Goal: Task Accomplishment & Management: Use online tool/utility

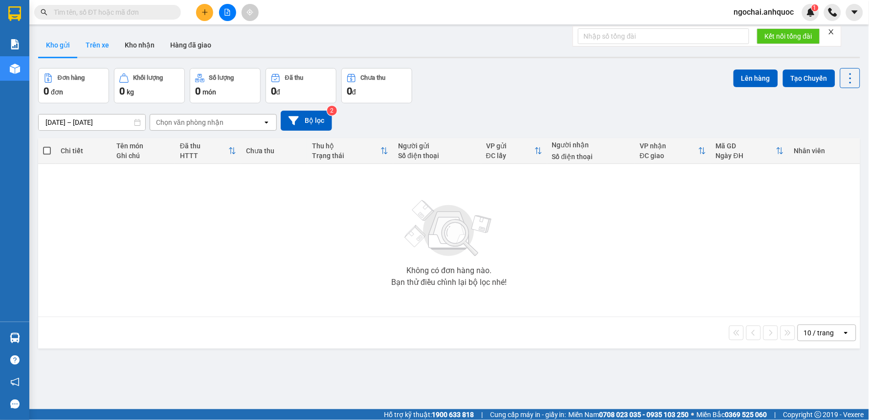
click at [104, 49] on button "Trên xe" at bounding box center [97, 44] width 39 height 23
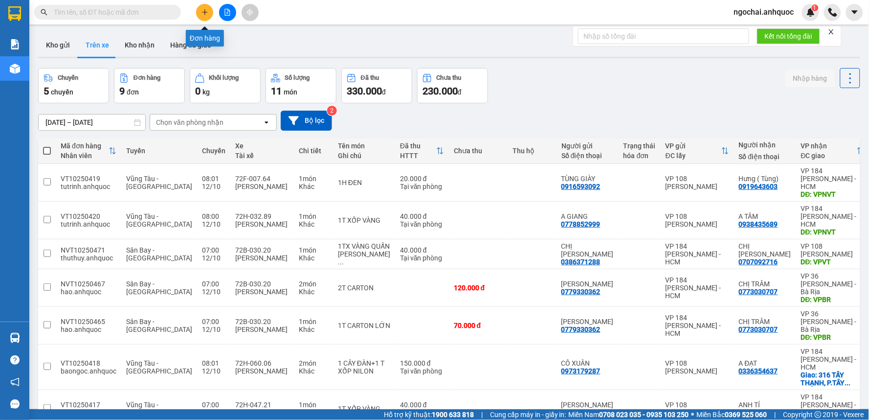
click at [201, 16] on button at bounding box center [204, 12] width 17 height 17
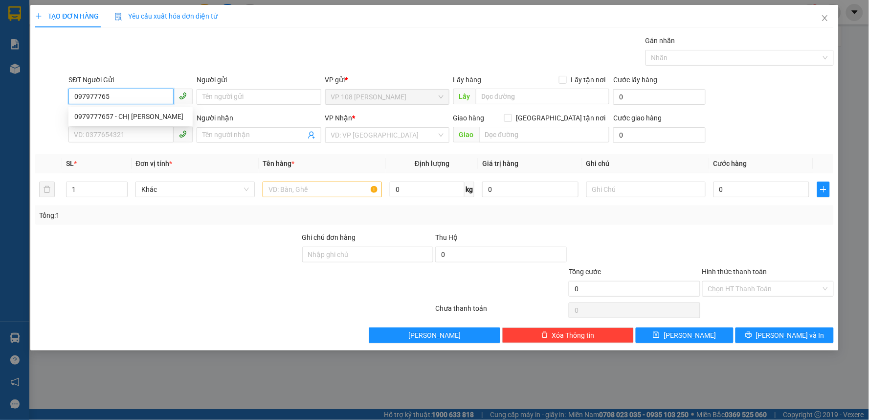
type input "0979777657"
click at [159, 115] on div "0979777657 - CHỊ [PERSON_NAME]" at bounding box center [130, 116] width 113 height 11
type input "CHỊ [PERSON_NAME]"
type input "0369499697"
type input "CHỊ HẰNG"
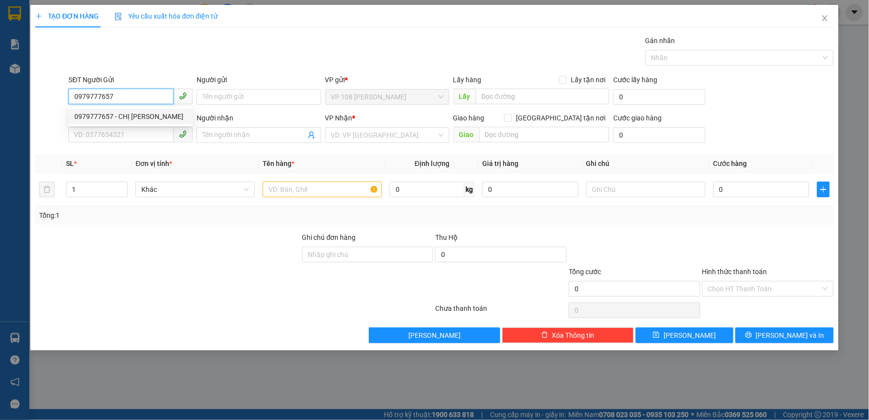
type input "VP 184 NVT"
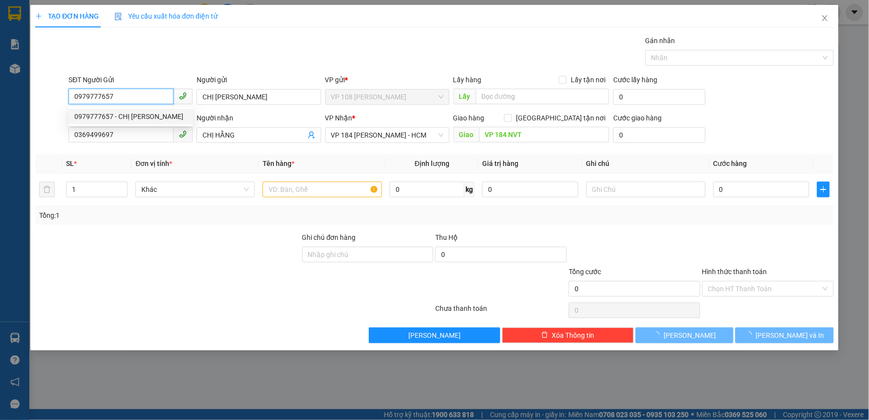
type input "40.000"
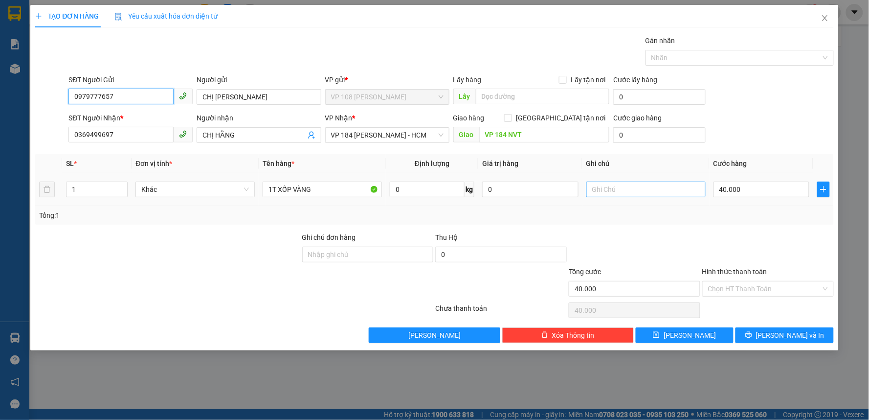
type input "0979777657"
click at [613, 188] on input "text" at bounding box center [646, 189] width 119 height 16
type input "HÀNG DỄ VỠ"
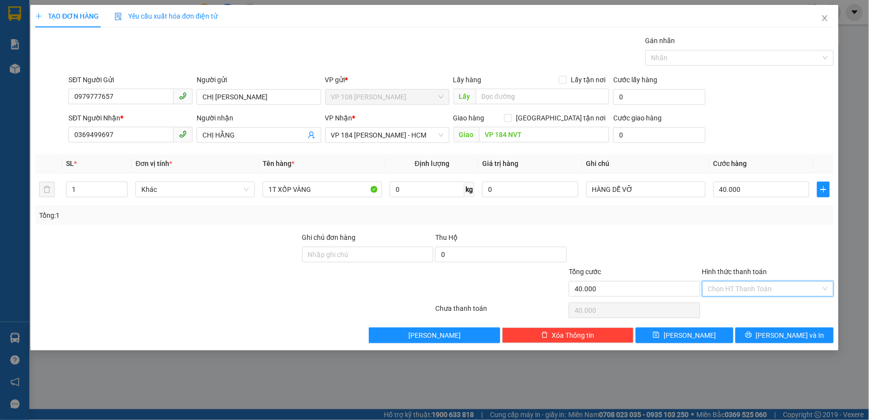
click at [754, 294] on input "Hình thức thanh toán" at bounding box center [764, 288] width 113 height 15
click at [752, 308] on div "Tại văn phòng" at bounding box center [769, 308] width 120 height 11
type input "0"
click at [780, 339] on span "[PERSON_NAME] và In" at bounding box center [790, 335] width 68 height 11
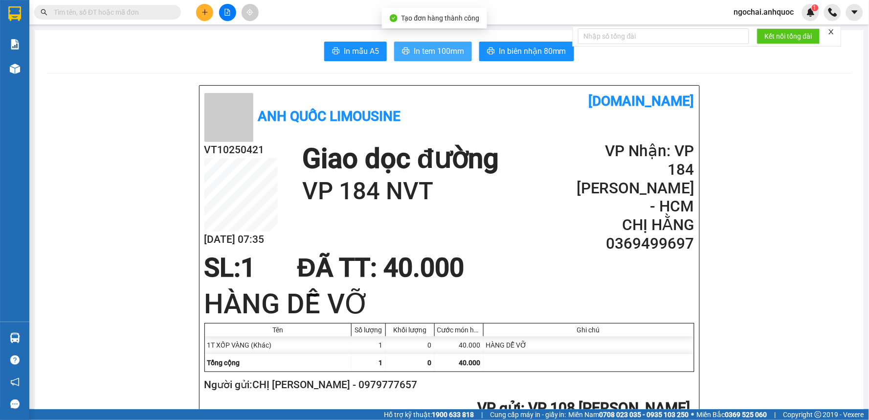
click at [444, 48] on span "In tem 100mm" at bounding box center [439, 51] width 50 height 12
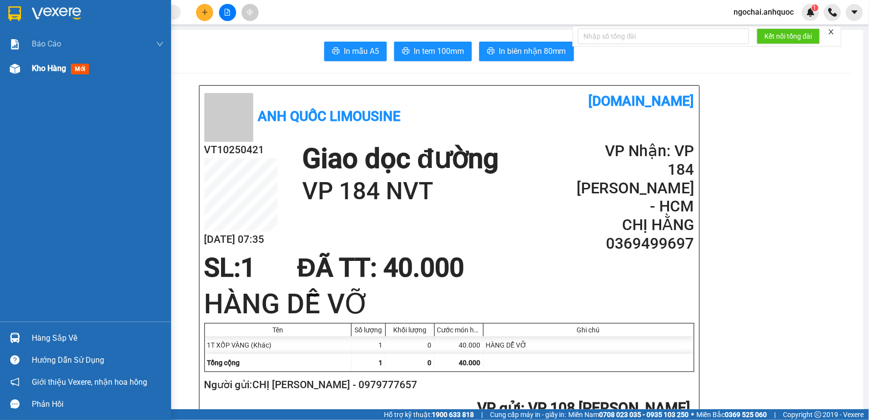
click at [38, 64] on span "Kho hàng" at bounding box center [49, 68] width 34 height 9
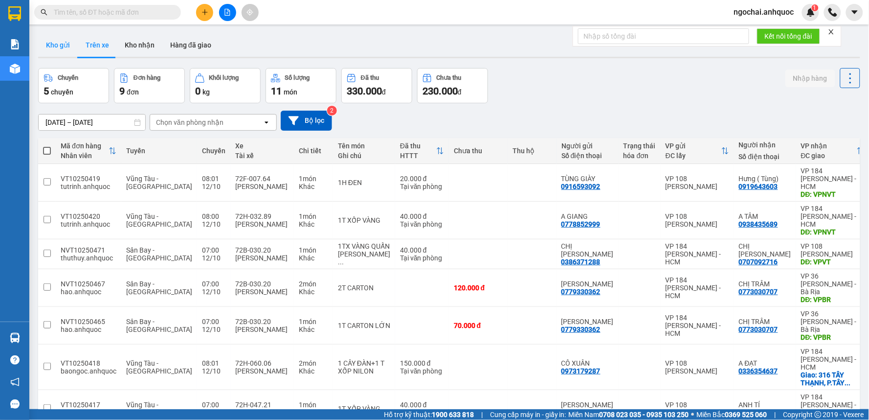
click at [67, 49] on button "Kho gửi" at bounding box center [58, 44] width 40 height 23
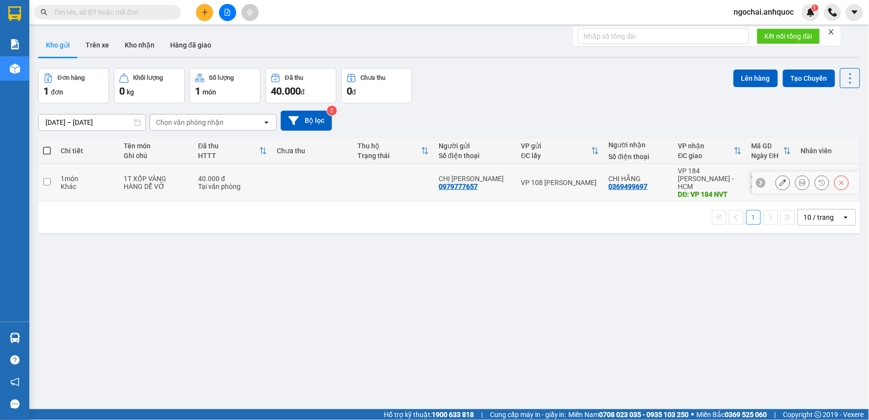
click at [50, 178] on input "checkbox" at bounding box center [47, 181] width 7 height 7
checkbox input "true"
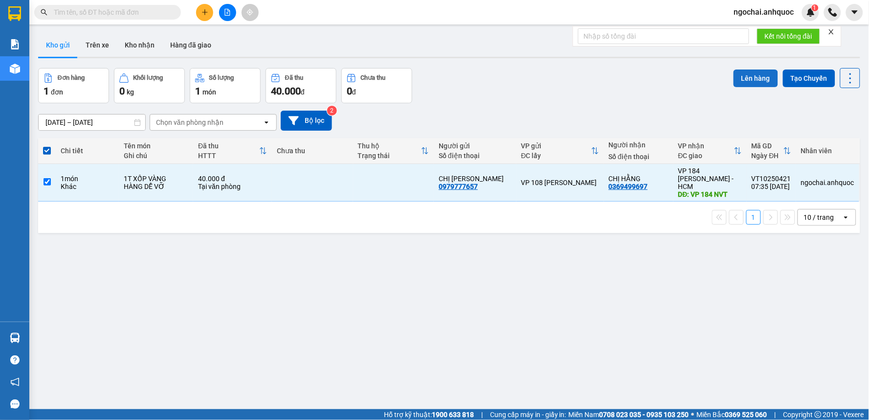
click at [750, 83] on button "Lên hàng" at bounding box center [756, 78] width 45 height 18
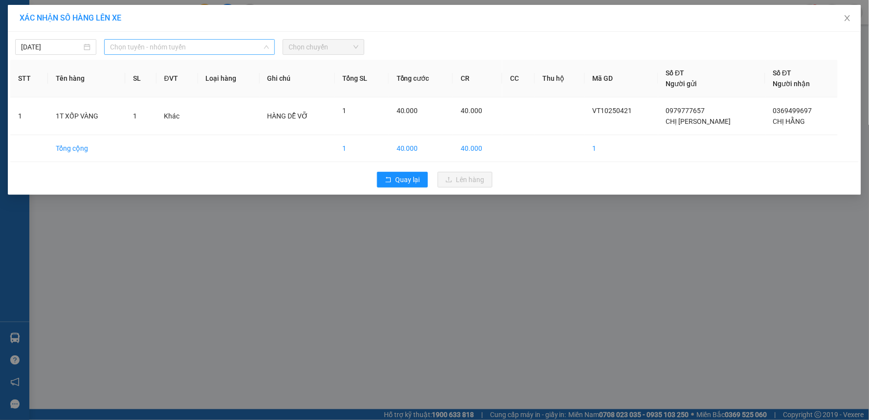
drag, startPoint x: 243, startPoint y: 43, endPoint x: 160, endPoint y: 110, distance: 106.1
click at [243, 43] on span "Chọn tuyến - nhóm tuyến" at bounding box center [189, 47] width 159 height 15
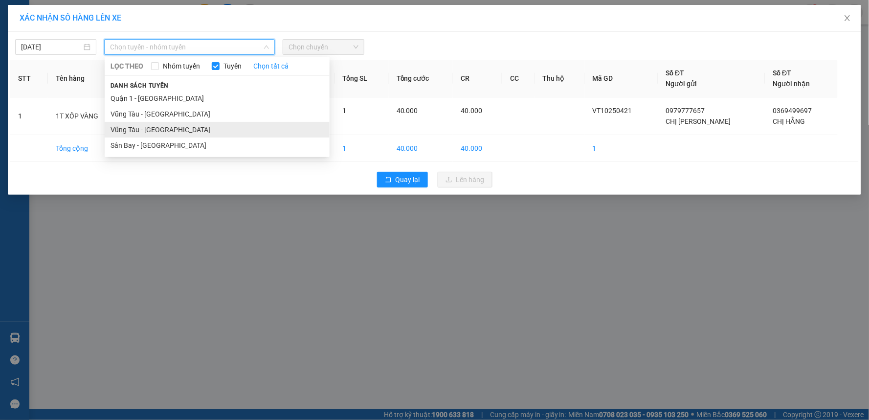
click at [154, 128] on li "Vũng Tàu - [GEOGRAPHIC_DATA]" at bounding box center [217, 130] width 225 height 16
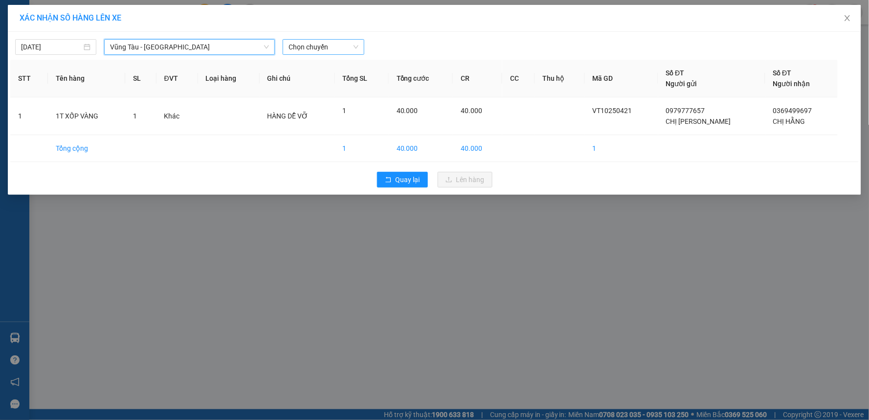
click at [299, 45] on span "Chọn chuyến" at bounding box center [323, 47] width 69 height 15
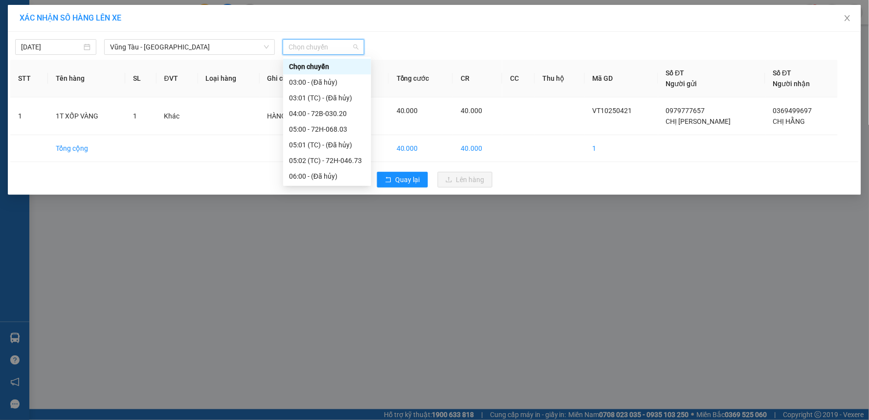
click at [314, 233] on div "08:00 - 72H-032.89" at bounding box center [327, 238] width 76 height 11
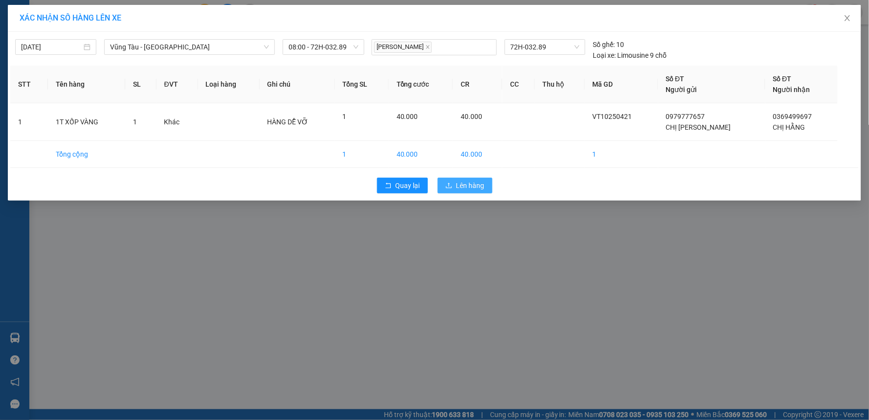
click at [465, 180] on span "Lên hàng" at bounding box center [470, 185] width 28 height 11
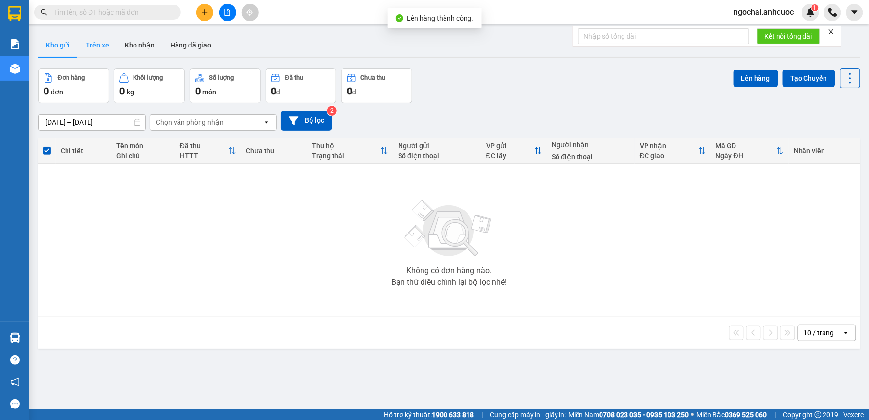
click at [108, 49] on button "Trên xe" at bounding box center [97, 44] width 39 height 23
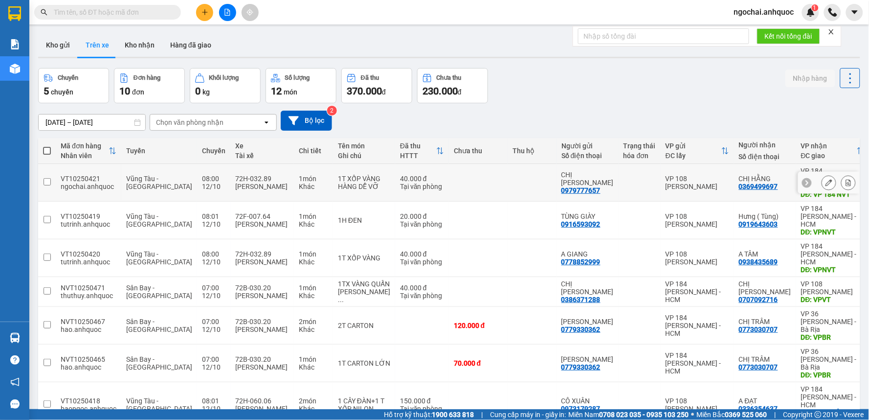
click at [845, 180] on icon at bounding box center [848, 182] width 7 height 7
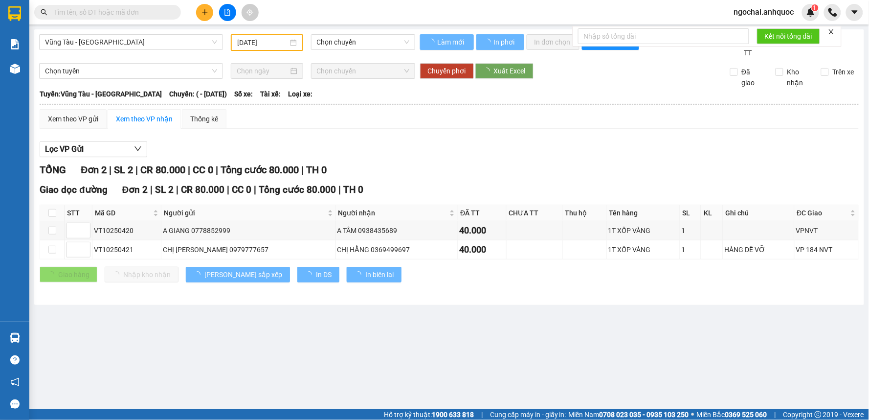
type input "[DATE]"
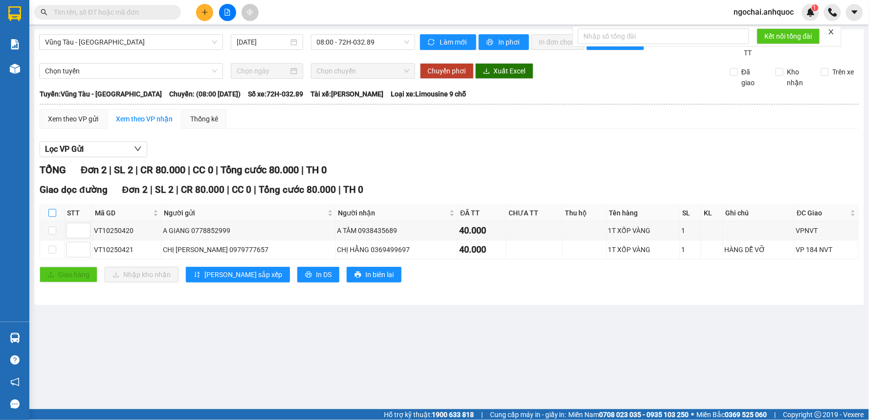
click at [49, 212] on input "checkbox" at bounding box center [52, 213] width 8 height 8
checkbox input "true"
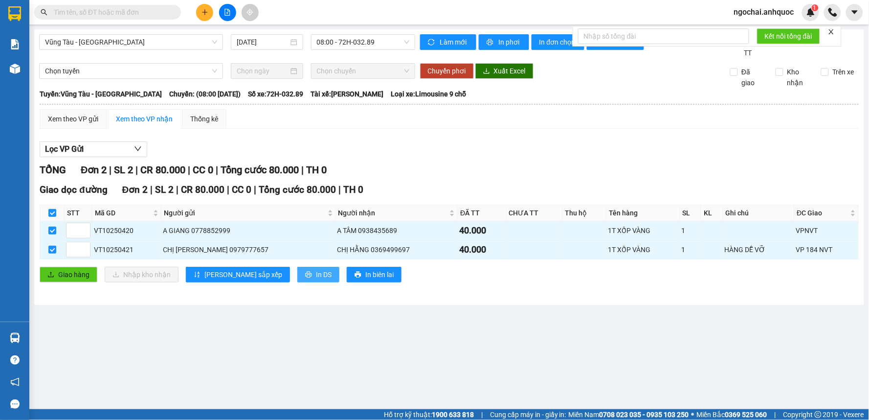
click at [297, 274] on button "In DS" at bounding box center [318, 275] width 42 height 16
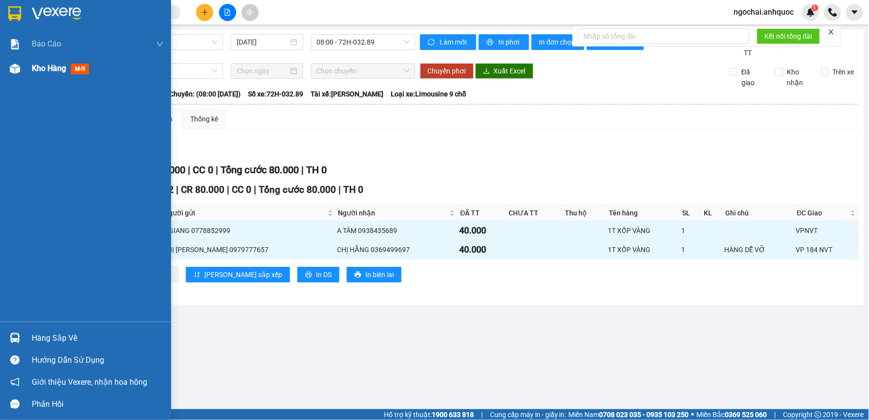
click at [40, 69] on span "Kho hàng" at bounding box center [49, 68] width 34 height 9
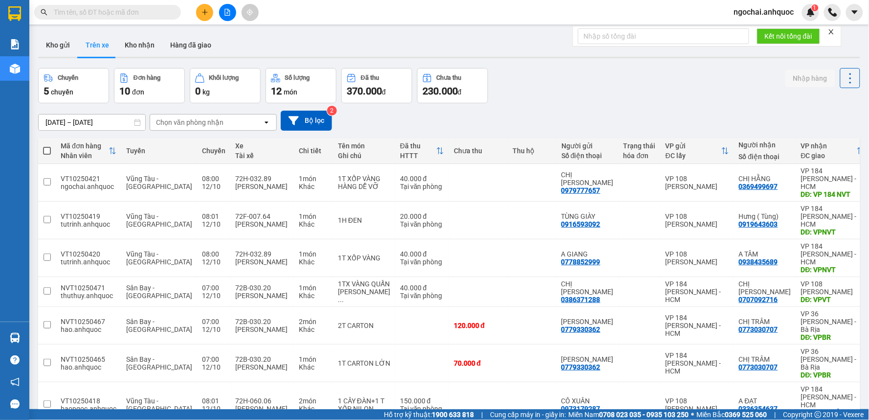
click at [161, 12] on input "text" at bounding box center [111, 12] width 115 height 11
paste input "0909205709"
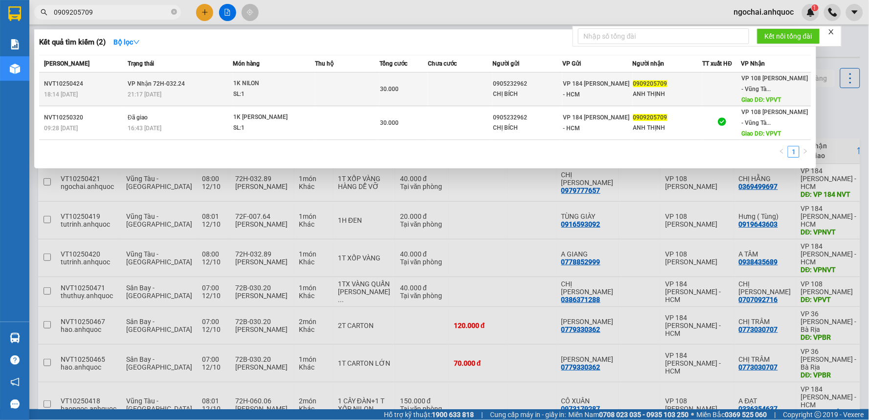
type input "0909205709"
click at [213, 91] on div "21:17 [DATE]" at bounding box center [180, 94] width 105 height 11
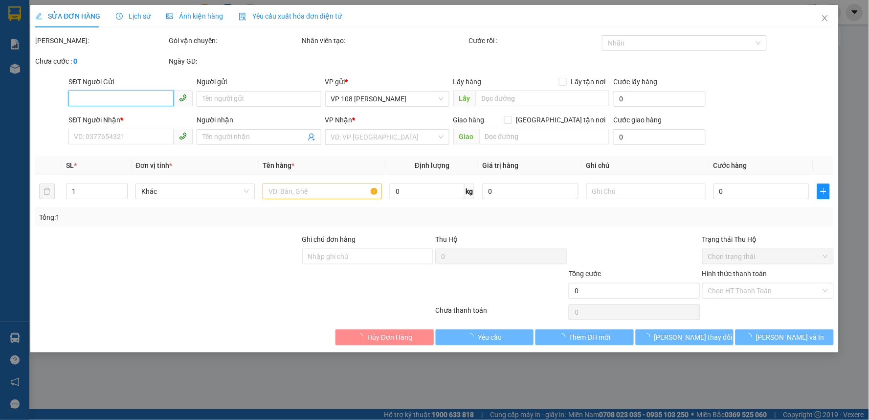
type input "0905232962"
type input "CHỊ BÍCH"
type input "0909205709"
type input "ANH THỊNH"
type input "VPVT"
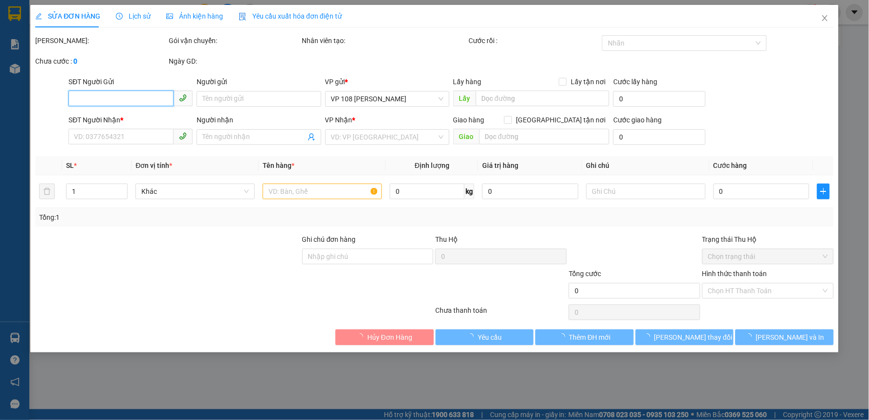
type input "30.000"
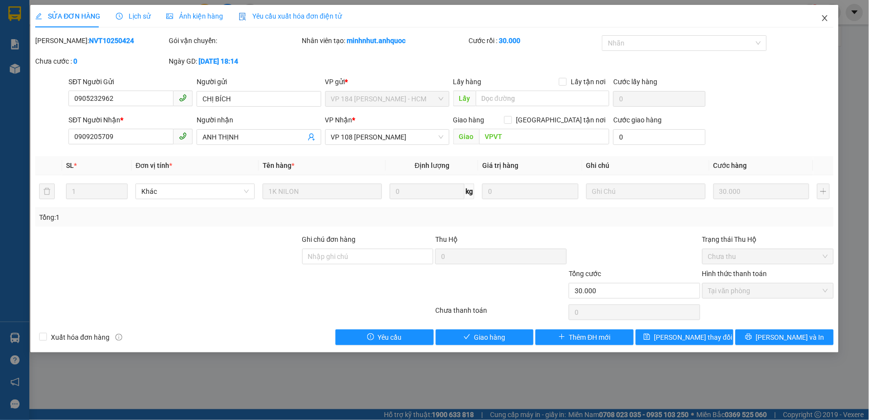
click at [823, 20] on icon "close" at bounding box center [825, 18] width 8 height 8
